Goal: Task Accomplishment & Management: Use online tool/utility

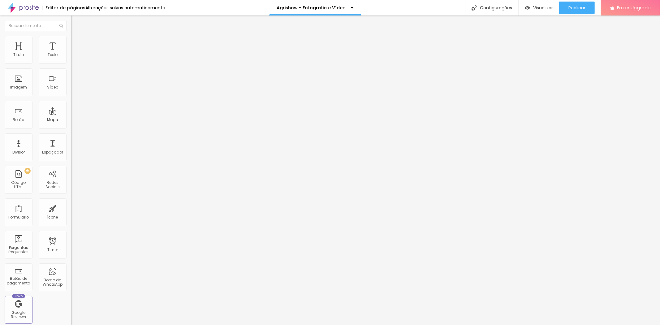
click at [71, 53] on span "Trocar imagem" at bounding box center [88, 50] width 34 height 5
click at [71, 36] on li "Avançado" at bounding box center [106, 39] width 71 height 6
click at [13, 86] on div "Imagem" at bounding box center [18, 87] width 17 height 4
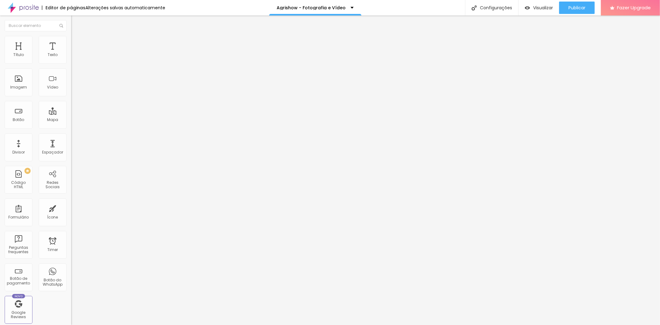
click at [71, 22] on button "Editar Seção" at bounding box center [106, 22] width 71 height 14
click at [18, 79] on div "Imagem" at bounding box center [19, 82] width 28 height 28
click at [20, 88] on div "Imagem" at bounding box center [18, 87] width 17 height 4
click at [71, 42] on li "Avançado" at bounding box center [106, 45] width 71 height 6
click at [71, 25] on button "Editar Seção" at bounding box center [106, 22] width 71 height 14
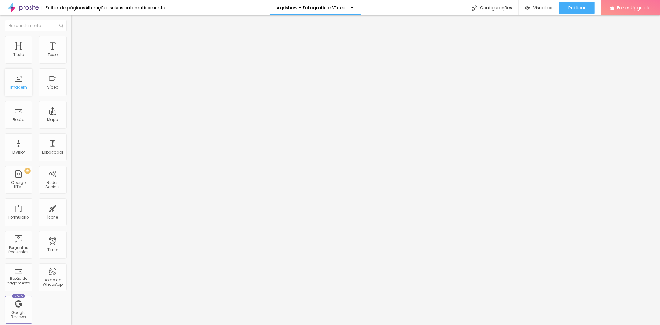
click at [19, 85] on div "Imagem" at bounding box center [18, 87] width 17 height 4
click at [11, 81] on div "Imagem" at bounding box center [19, 82] width 28 height 28
click at [17, 89] on div "Imagem" at bounding box center [18, 87] width 17 height 4
click at [19, 90] on div "Imagem" at bounding box center [19, 82] width 28 height 28
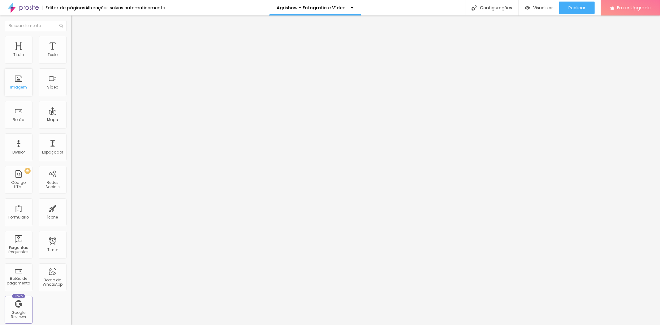
click at [20, 87] on div "Imagem" at bounding box center [18, 87] width 17 height 4
click at [20, 86] on div "Imagem" at bounding box center [18, 87] width 17 height 4
click at [22, 79] on div "Imagem" at bounding box center [19, 82] width 28 height 28
click at [42, 72] on div "Vídeo" at bounding box center [53, 82] width 28 height 28
click at [47, 85] on div "Vídeo" at bounding box center [52, 87] width 11 height 4
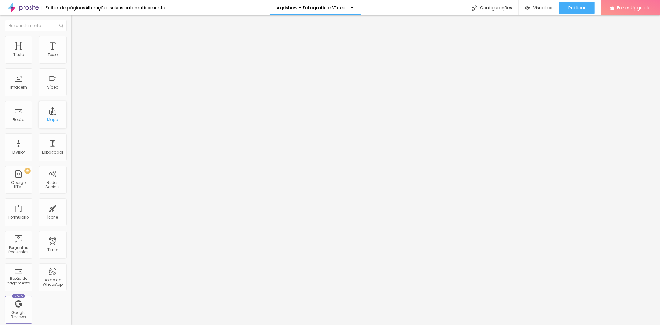
click at [45, 115] on div "Mapa" at bounding box center [53, 115] width 28 height 28
click at [13, 118] on div "Botão" at bounding box center [18, 120] width 11 height 4
click at [10, 50] on div "Título" at bounding box center [19, 50] width 28 height 28
click at [76, 22] on img "button" at bounding box center [78, 22] width 5 height 5
click at [22, 82] on div "Imagem" at bounding box center [19, 82] width 28 height 28
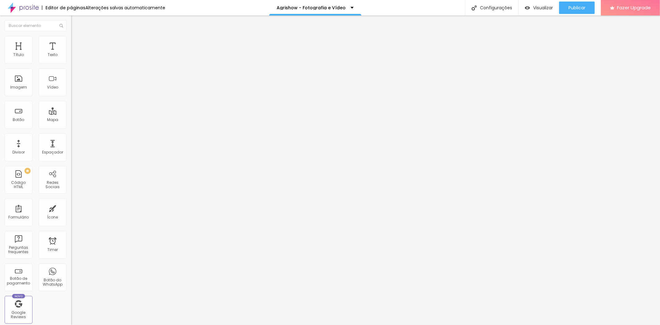
click at [71, 58] on span "Titulo 2" at bounding box center [81, 55] width 20 height 8
click at [71, 63] on span "Titulo 3" at bounding box center [79, 60] width 17 height 5
click at [71, 52] on span "Titulo 1" at bounding box center [81, 49] width 20 height 5
type input "92"
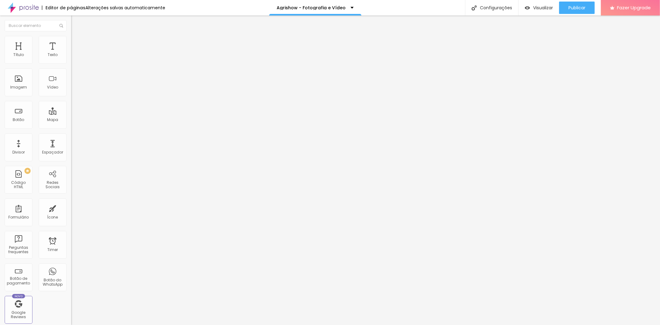
type input "84"
type input "82"
type input "81"
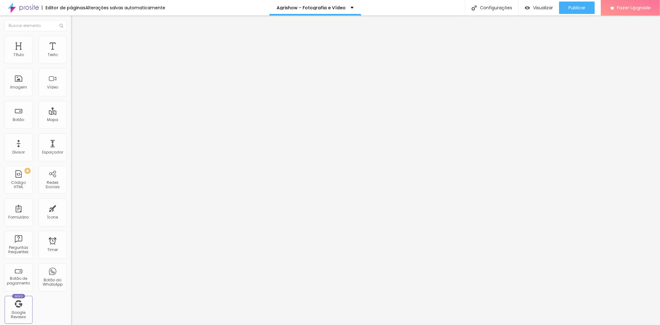
type input "81"
type input "78"
type input "77"
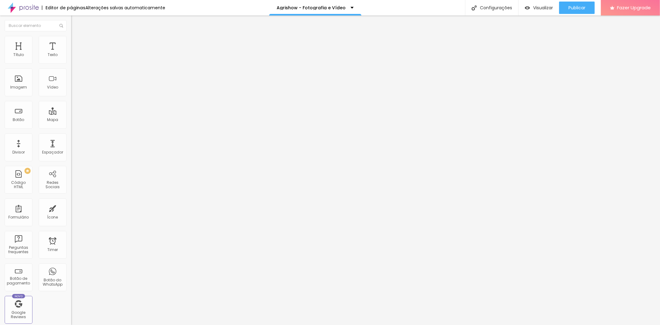
type input "76"
type input "74"
type input "73"
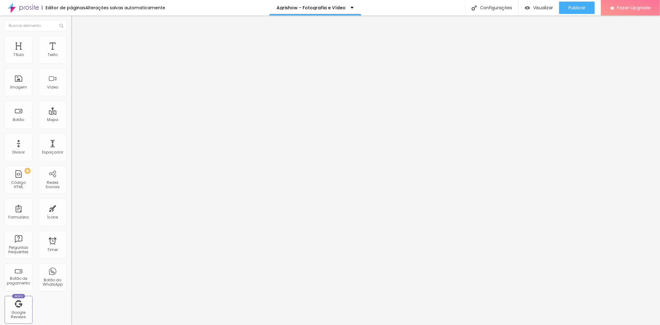
type input "73"
type input "71"
type input "70"
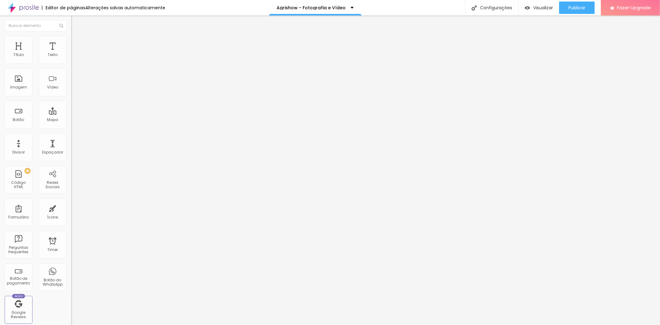
type input "69"
type input "68"
type input "66"
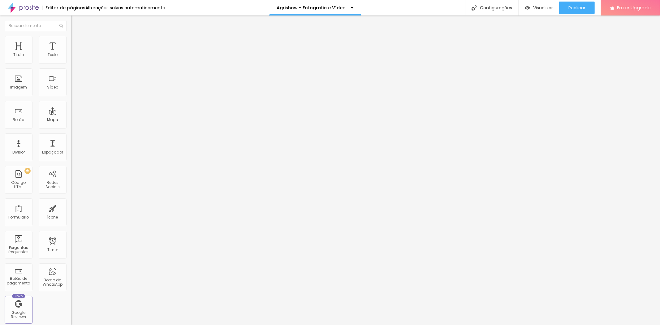
type input "66"
type input "65"
type input "64"
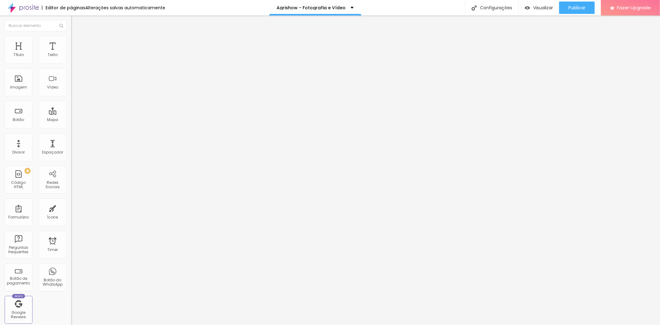
type input "63"
type input "62"
type input "60"
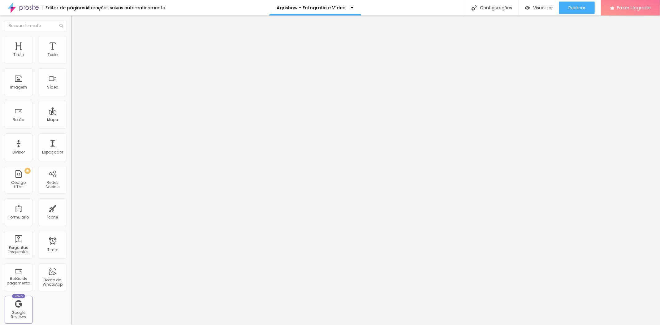
type input "60"
type input "59"
type input "58"
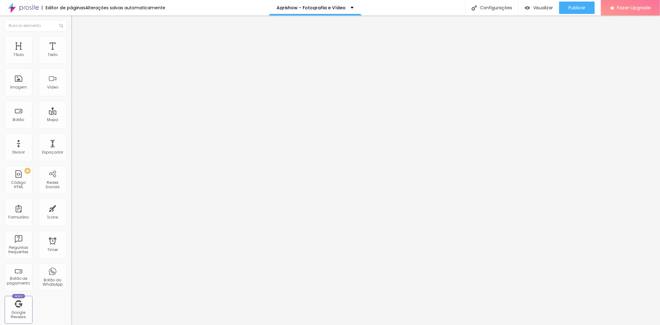
type input "56"
type input "55"
type input "53"
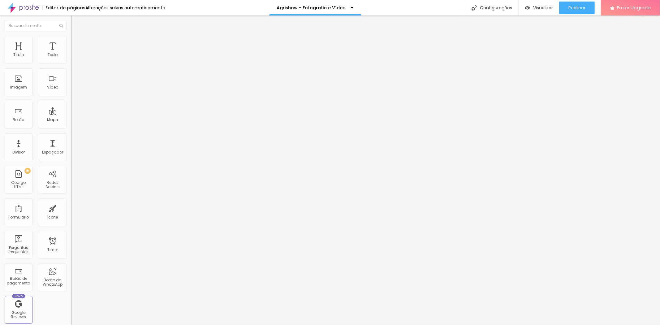
type input "53"
type input "52"
type input "53"
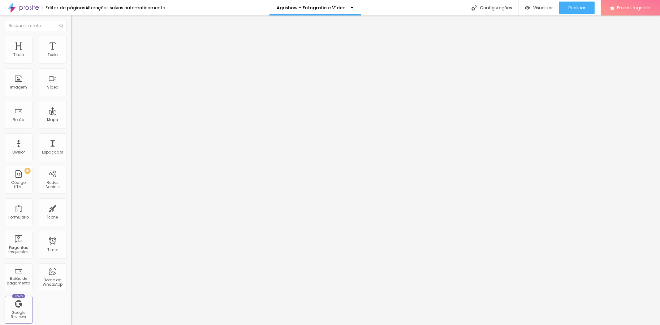
type input "54"
type input "55"
type input "56"
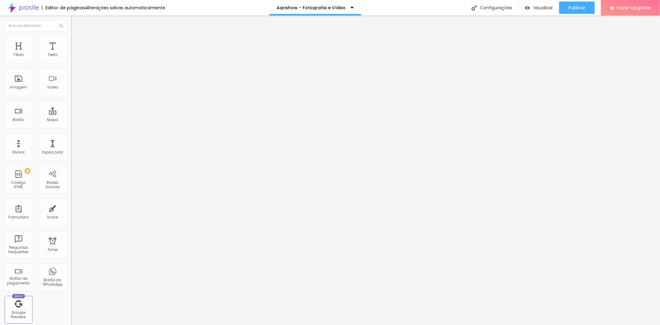
type input "56"
type input "57"
type input "58"
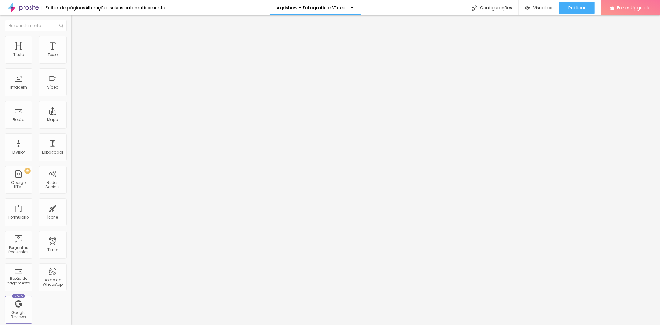
drag, startPoint x: 51, startPoint y: 131, endPoint x: 33, endPoint y: 130, distance: 17.7
type input "58"
click at [71, 146] on input "range" at bounding box center [91, 148] width 40 height 5
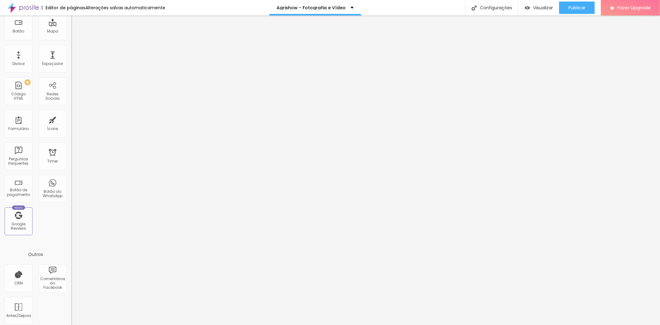
scroll to position [93, 0]
click at [108, 324] on div at bounding box center [330, 328] width 660 height 0
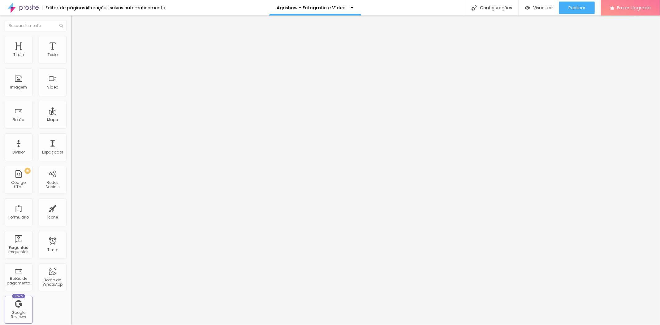
click at [71, 203] on div "Editar Seção Conteúdo Estilo Avançado Modo Encaixotado Encaixotado Completo" at bounding box center [106, 169] width 71 height 309
click at [71, 249] on img at bounding box center [106, 284] width 71 height 71
type input "1.2"
type input "1.1"
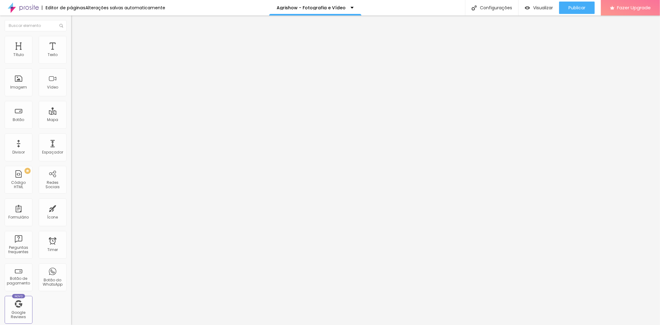
type input "1.1"
type input "1"
type input "0.9"
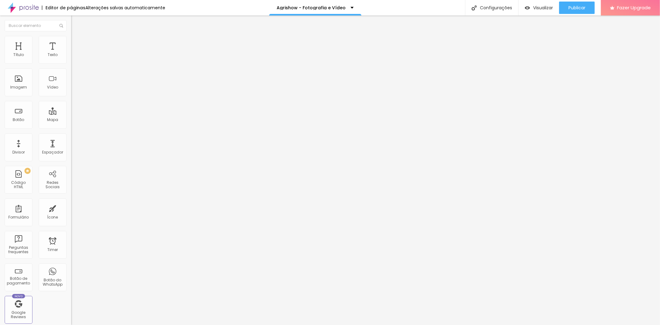
type input "0.8"
type input "0.7"
type input "0.6"
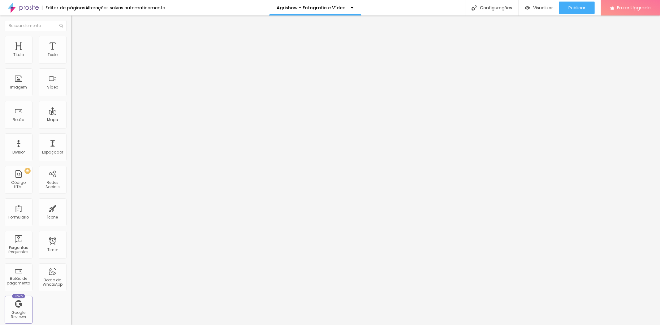
type input "0.6"
type input "0.5"
type input "0.7"
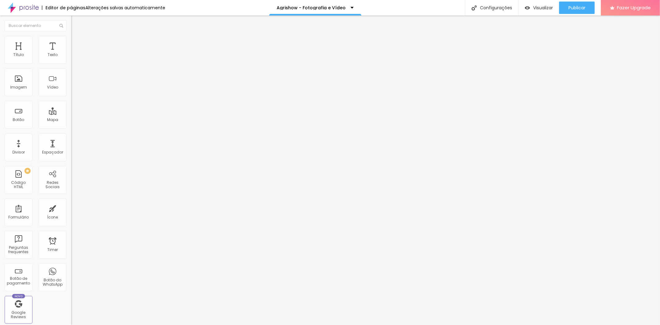
type input "1"
type input "1.5"
type input "1.9"
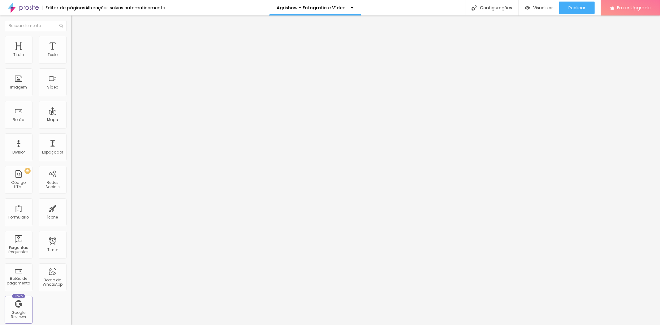
type input "1.9"
type input "2"
type input "1.8"
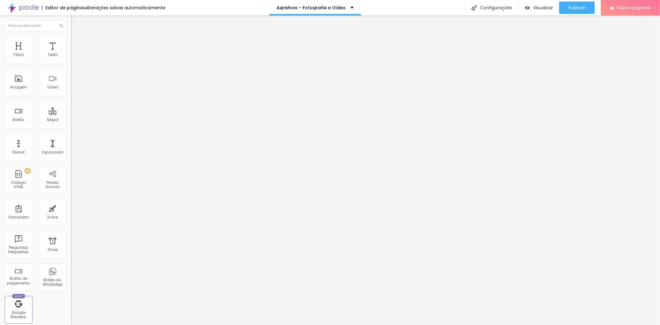
type input "1.6"
type input "1.5"
type input "1.4"
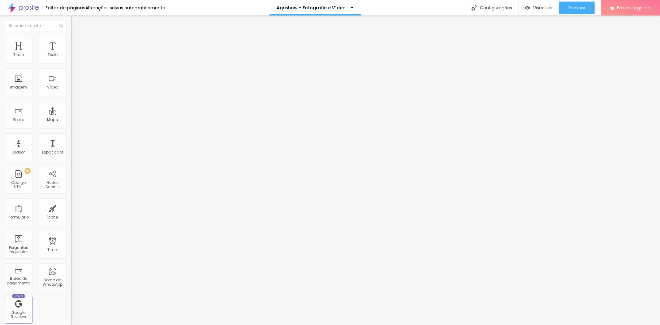
type input "1.4"
type input "1.3"
type input "1.2"
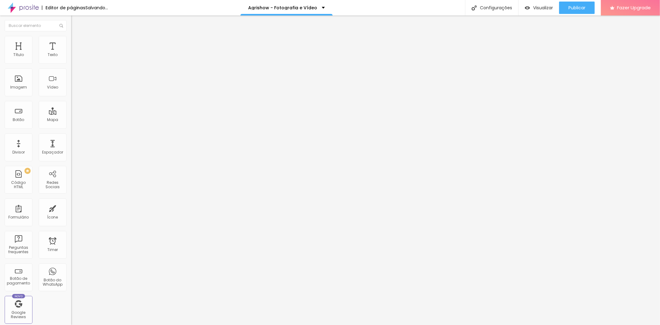
type input "1.1"
type input "1"
type input "0.9"
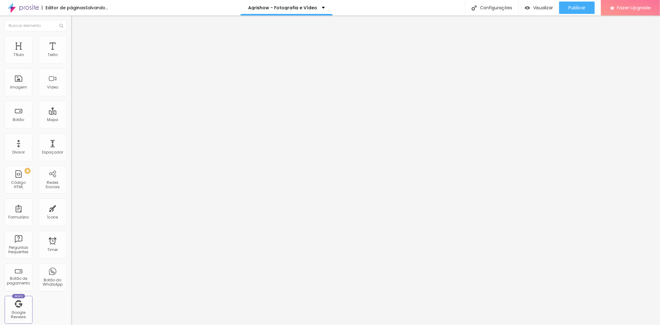
type input "0.9"
drag, startPoint x: 35, startPoint y: 155, endPoint x: 24, endPoint y: 163, distance: 14.2
type input "0.9"
click at [71, 321] on input "range" at bounding box center [91, 323] width 40 height 5
type input "1"
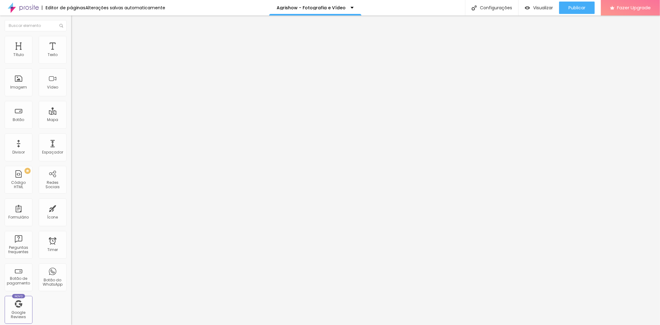
type input "1"
type input "2"
type input "3"
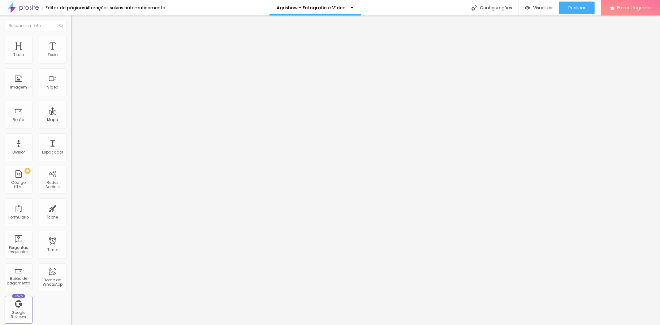
type input "4"
type input "5"
type input "6"
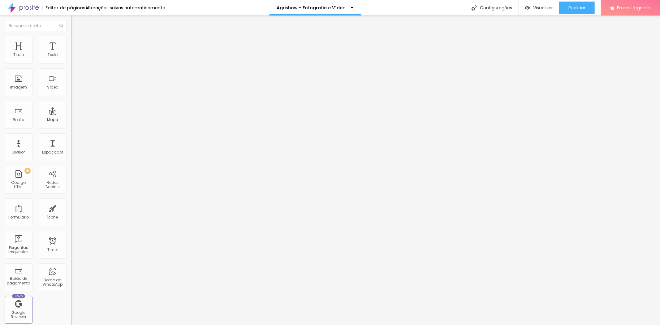
type input "6"
type input "7"
type input "8"
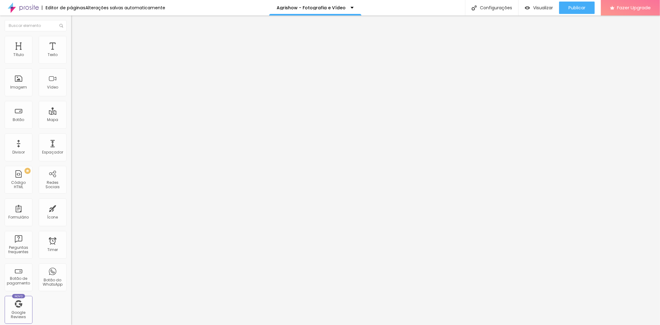
type input "9"
type input "10"
type input "11"
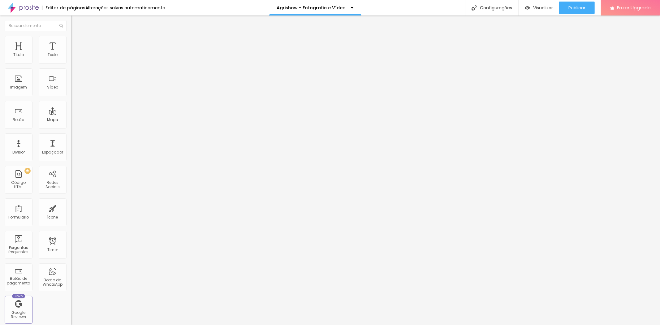
type input "11"
type input "10"
type input "11"
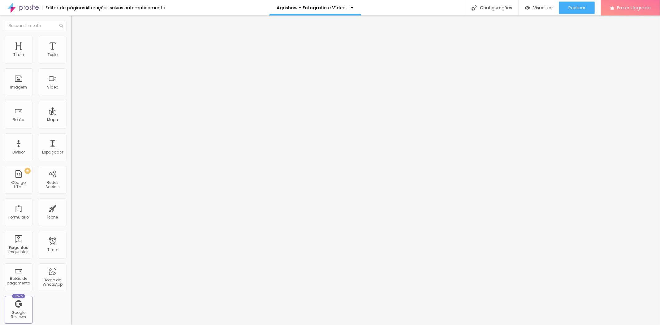
type input "12"
type input "13"
type input "14"
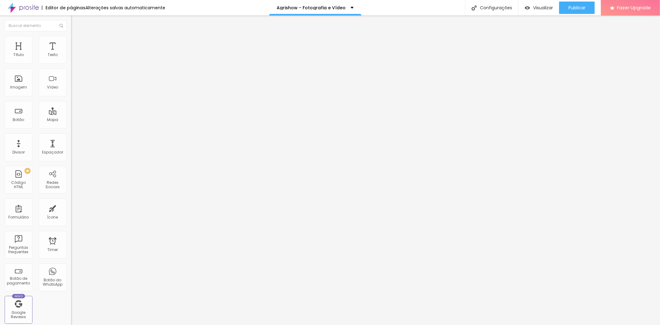
type input "14"
type input "15"
type input "16"
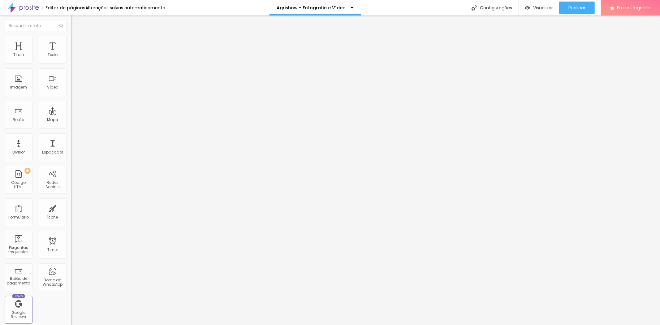
type input "17"
type input "18"
type input "19"
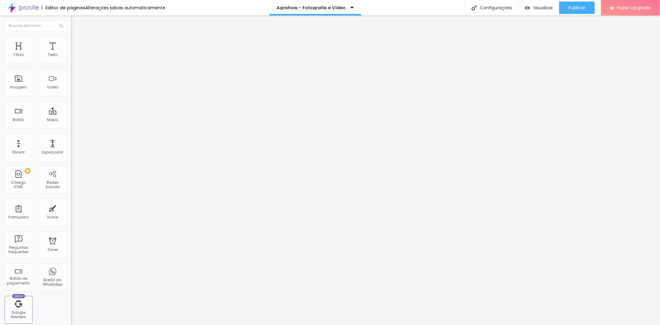
type input "19"
type input "20"
type input "21"
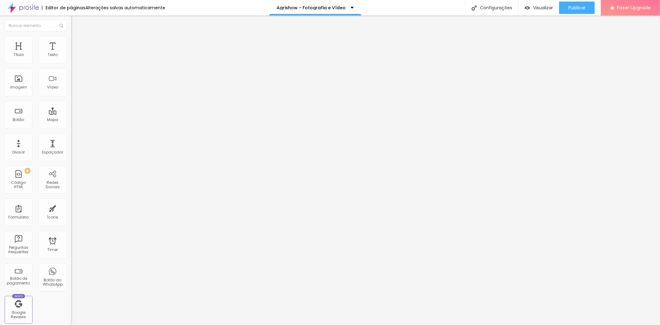
type input "22"
type input "23"
type input "24"
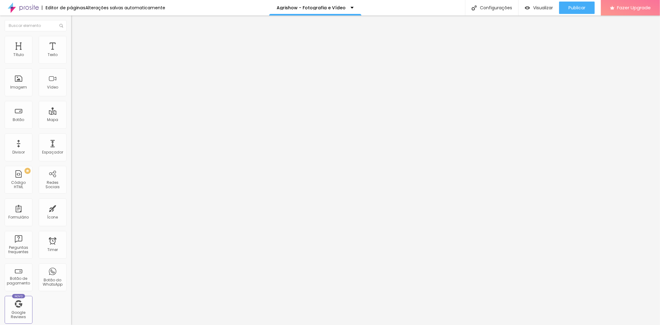
type input "24"
type input "25"
type input "26"
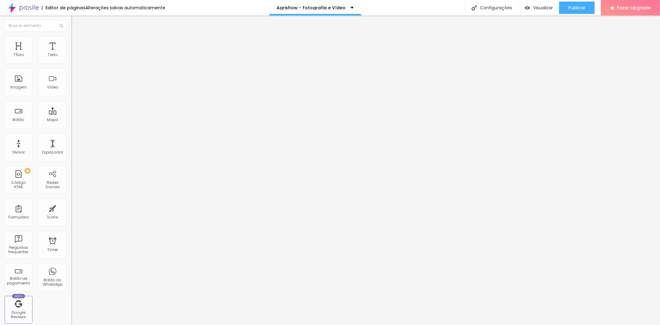
type input "27"
type input "28"
type input "29"
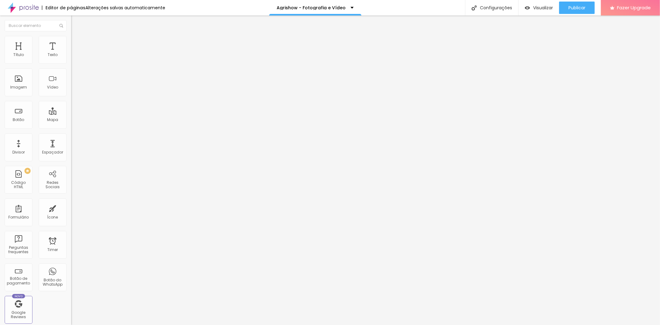
type input "29"
type input "30"
type input "28"
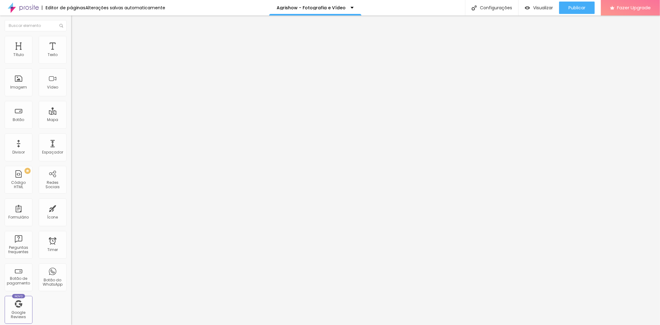
type input "26"
type input "25"
type input "24"
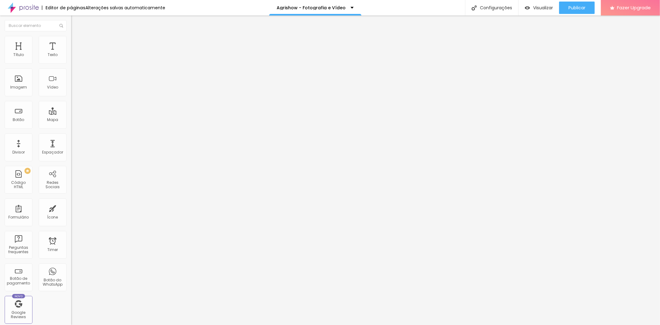
type input "24"
type input "23"
type input "22"
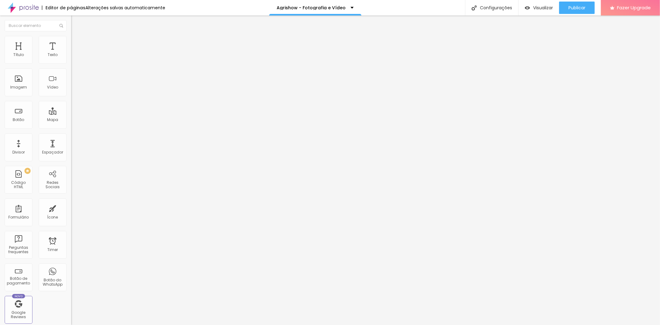
type input "20"
type input "19"
type input "18"
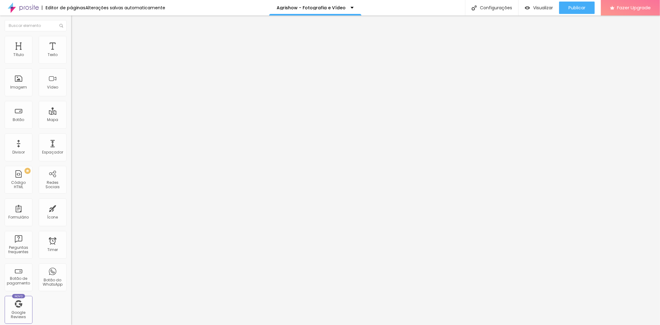
type input "18"
type input "17"
drag, startPoint x: 16, startPoint y: 165, endPoint x: 36, endPoint y: 180, distance: 25.0
type input "17"
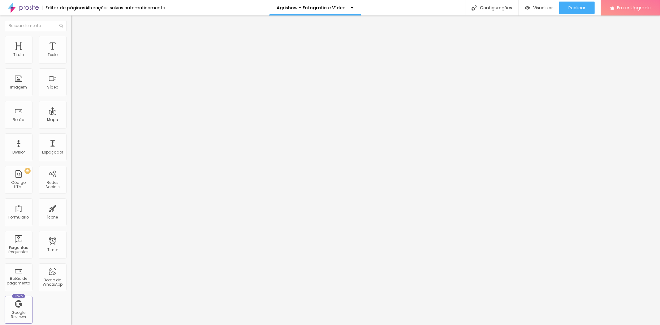
type input "0.1"
type input "0.7"
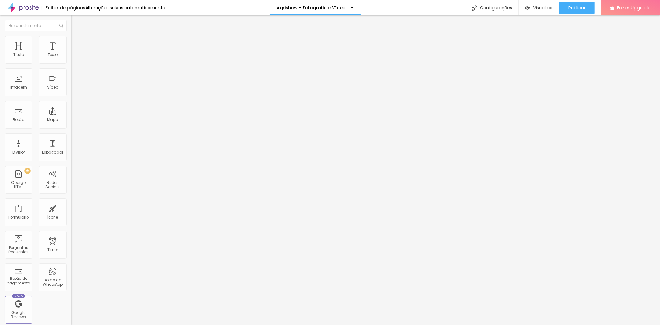
type input "0.9"
type input "1.2"
drag, startPoint x: 13, startPoint y: 142, endPoint x: 19, endPoint y: 147, distance: 8.1
click at [71, 233] on input "range" at bounding box center [91, 235] width 40 height 5
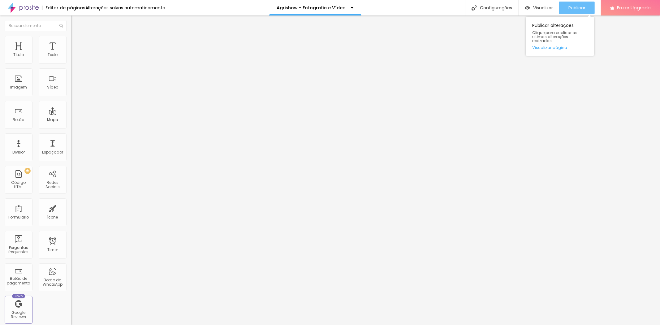
click at [574, 5] on span "Publicar" at bounding box center [576, 7] width 17 height 5
click at [533, 9] on span "Visualizar" at bounding box center [543, 7] width 20 height 5
